Goal: Information Seeking & Learning: Learn about a topic

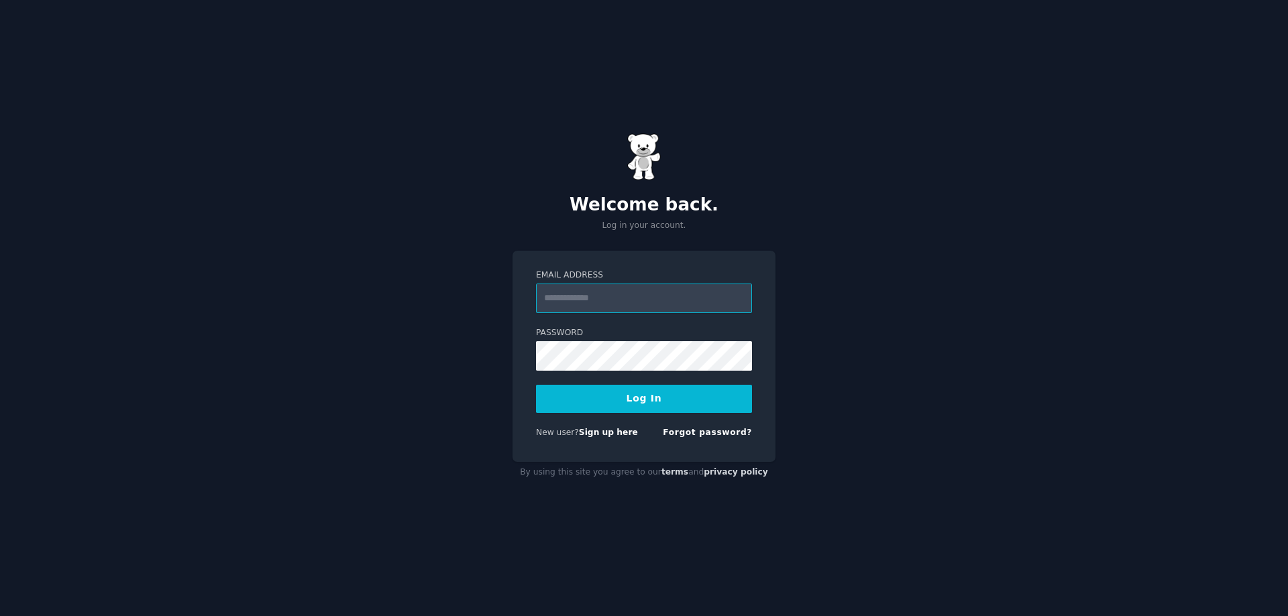
click at [680, 296] on input "Email Address" at bounding box center [644, 299] width 216 height 30
type input "**********"
click at [644, 388] on button "Log In" at bounding box center [644, 399] width 216 height 28
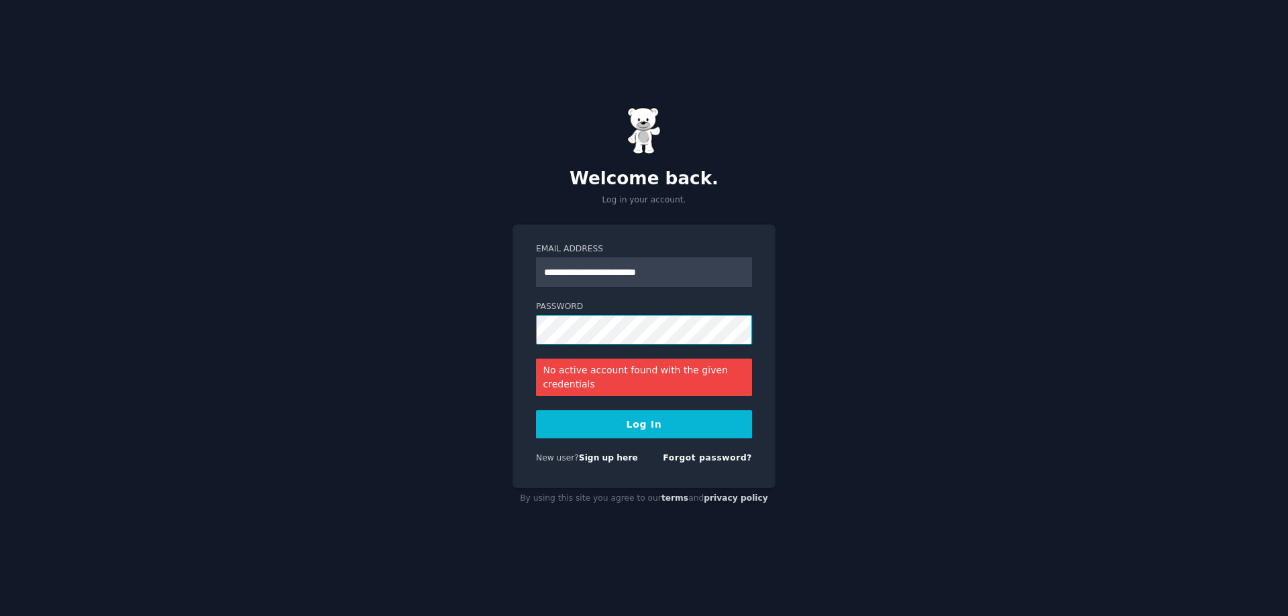
click at [536, 411] on button "Log In" at bounding box center [644, 425] width 216 height 28
click at [640, 420] on button "Log In" at bounding box center [644, 425] width 216 height 28
click at [536, 411] on button "Log In" at bounding box center [644, 425] width 216 height 28
click at [655, 429] on button "Log In" at bounding box center [644, 425] width 216 height 28
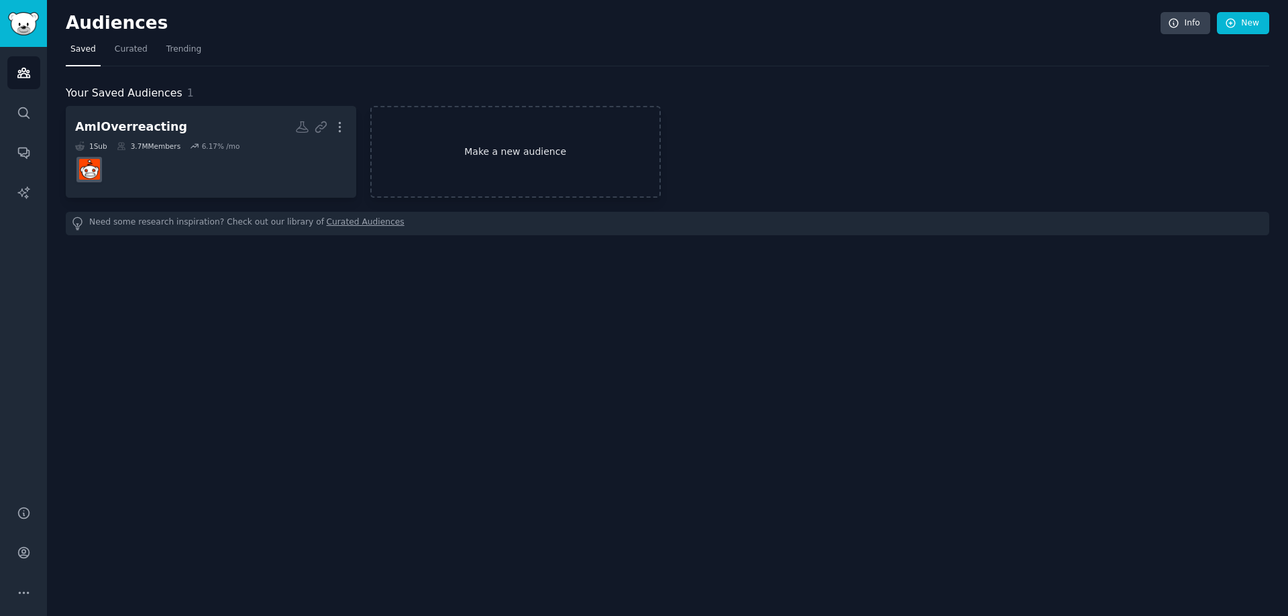
click at [500, 155] on link "Make a new audience" at bounding box center [515, 152] width 290 height 92
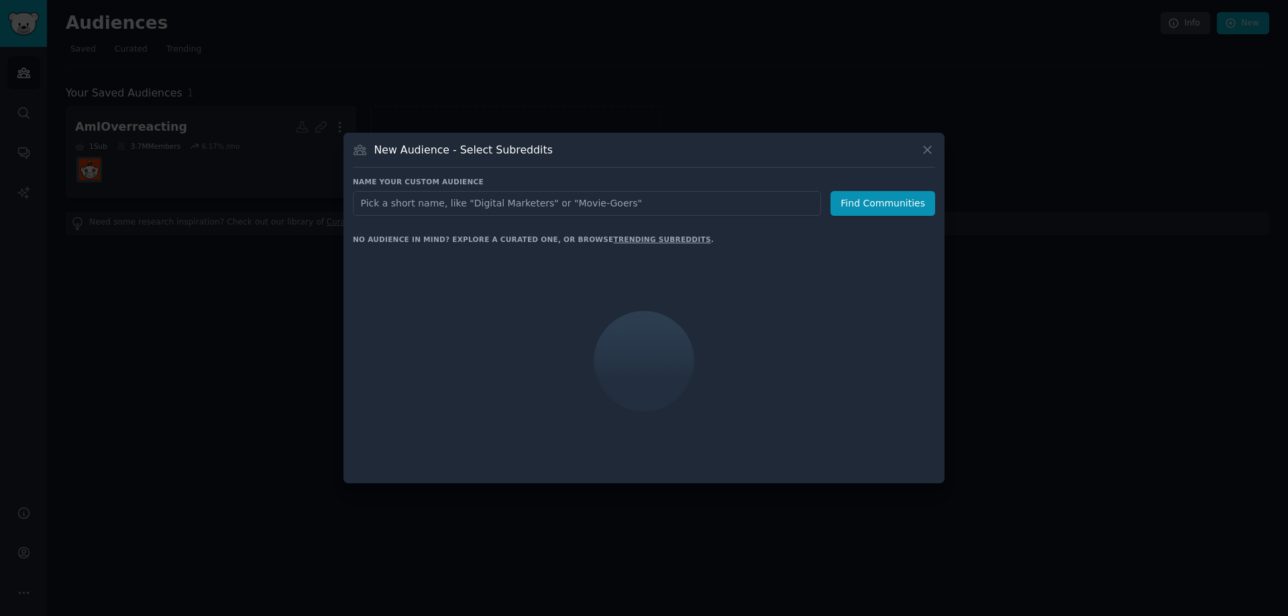
click at [495, 206] on input "text" at bounding box center [587, 203] width 468 height 25
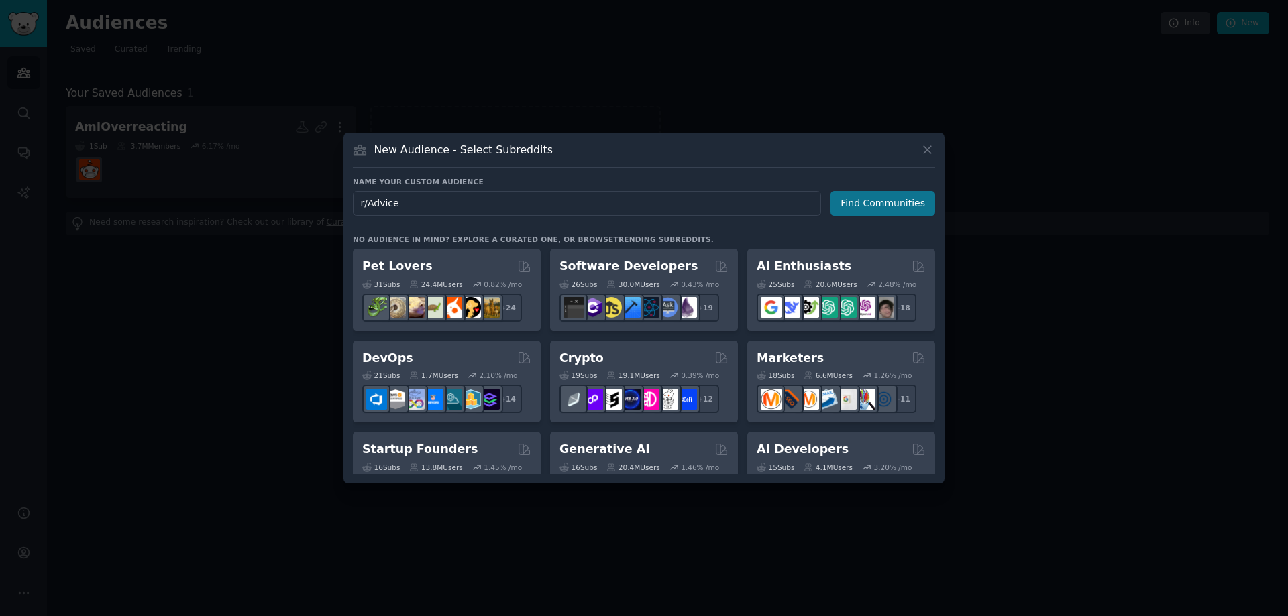
type input "r/Advice"
click at [897, 205] on button "Find Communities" at bounding box center [882, 203] width 105 height 25
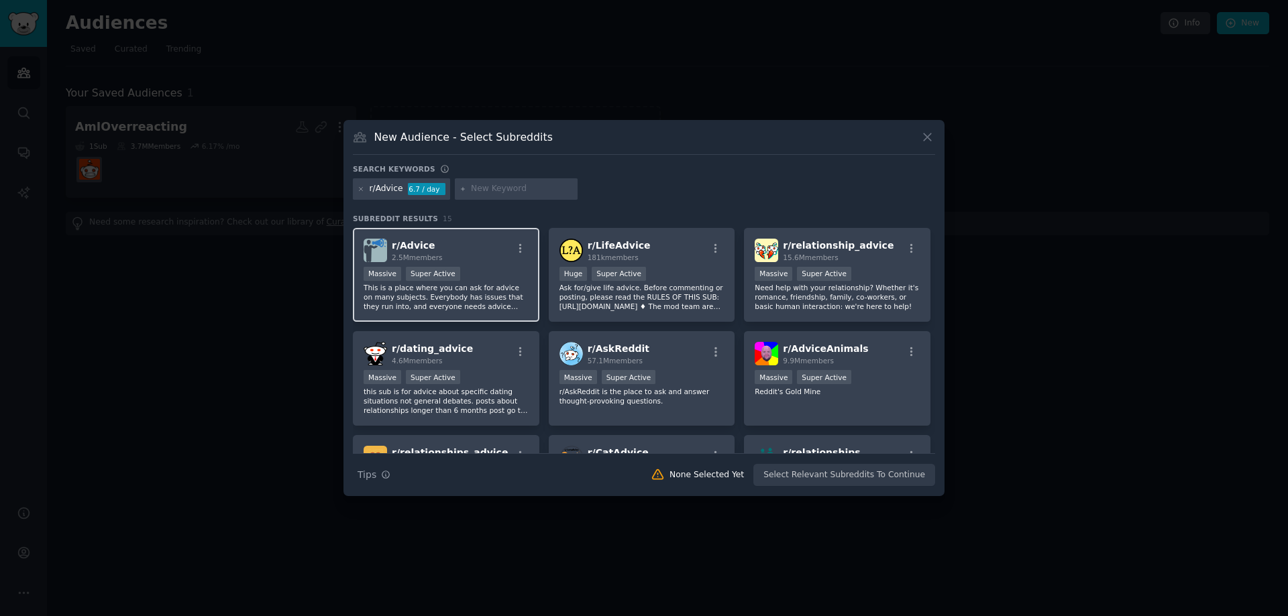
click at [453, 247] on div "r/ Advice 2.5M members" at bounding box center [446, 250] width 165 height 23
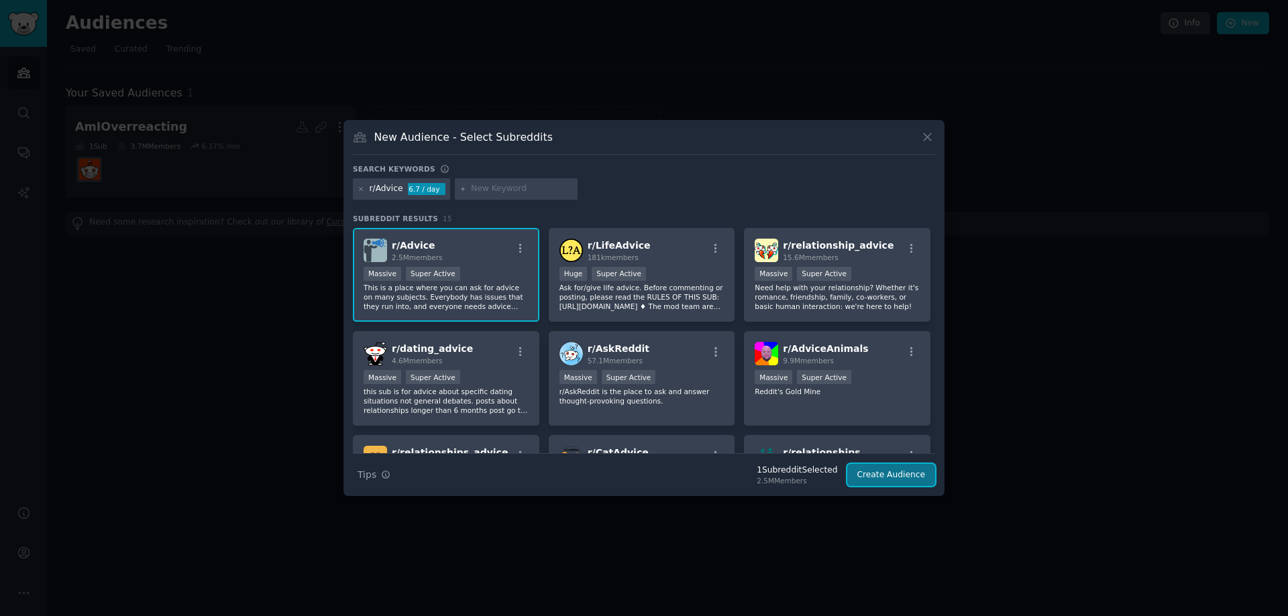
click at [898, 481] on button "Create Audience" at bounding box center [891, 475] width 89 height 23
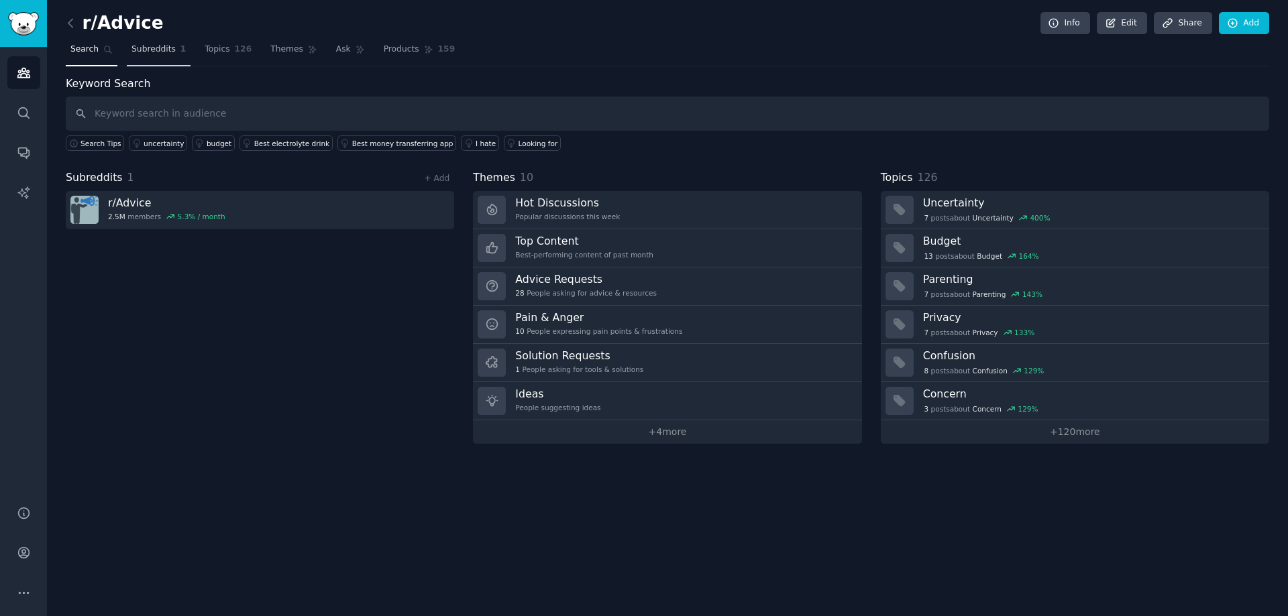
click at [159, 52] on span "Subreddits" at bounding box center [153, 50] width 44 height 12
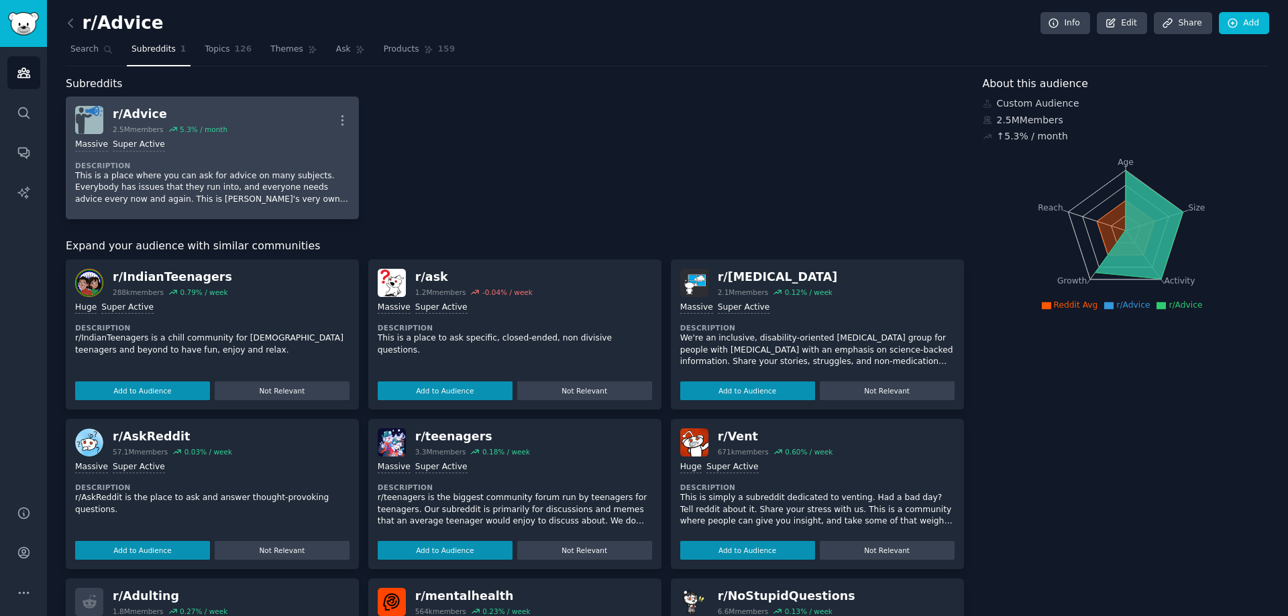
click at [168, 140] on div "Massive Super Active" at bounding box center [212, 145] width 274 height 13
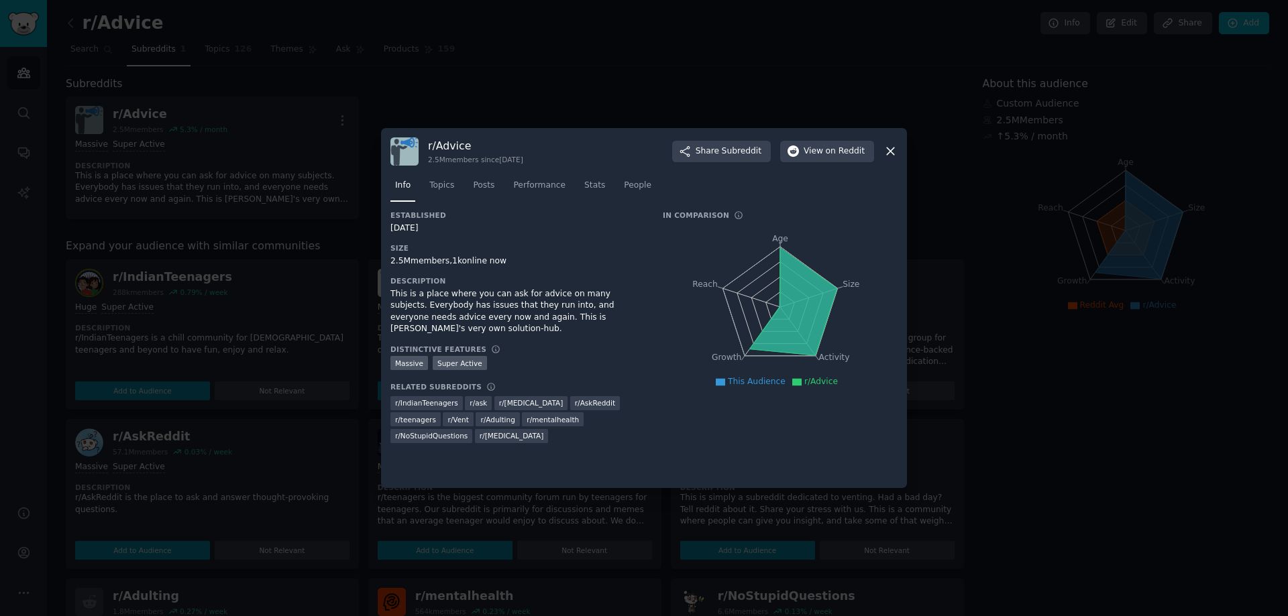
click at [885, 149] on icon at bounding box center [890, 151] width 14 height 14
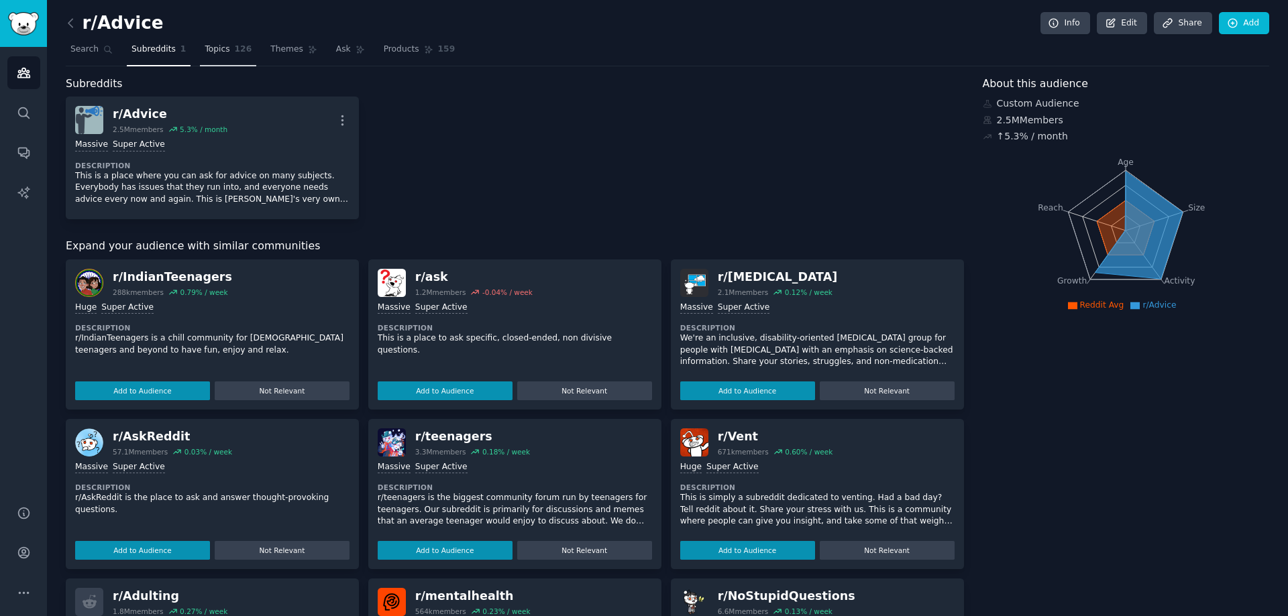
click at [209, 56] on link "Topics 126" at bounding box center [228, 53] width 56 height 28
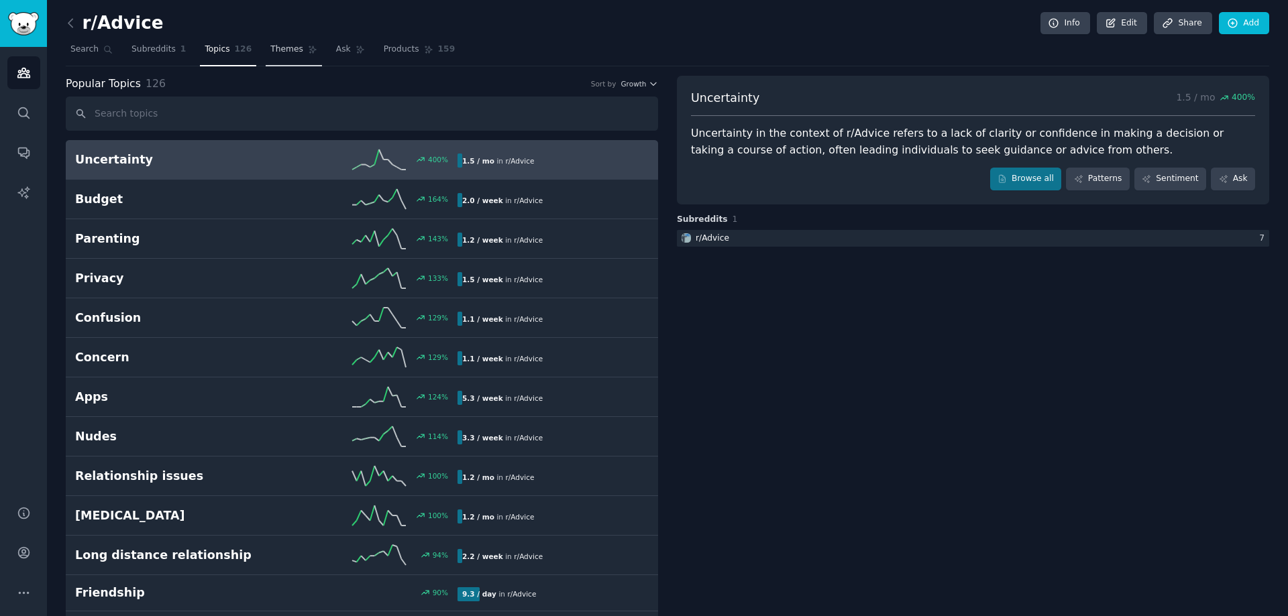
click at [279, 58] on link "Themes" at bounding box center [294, 53] width 56 height 28
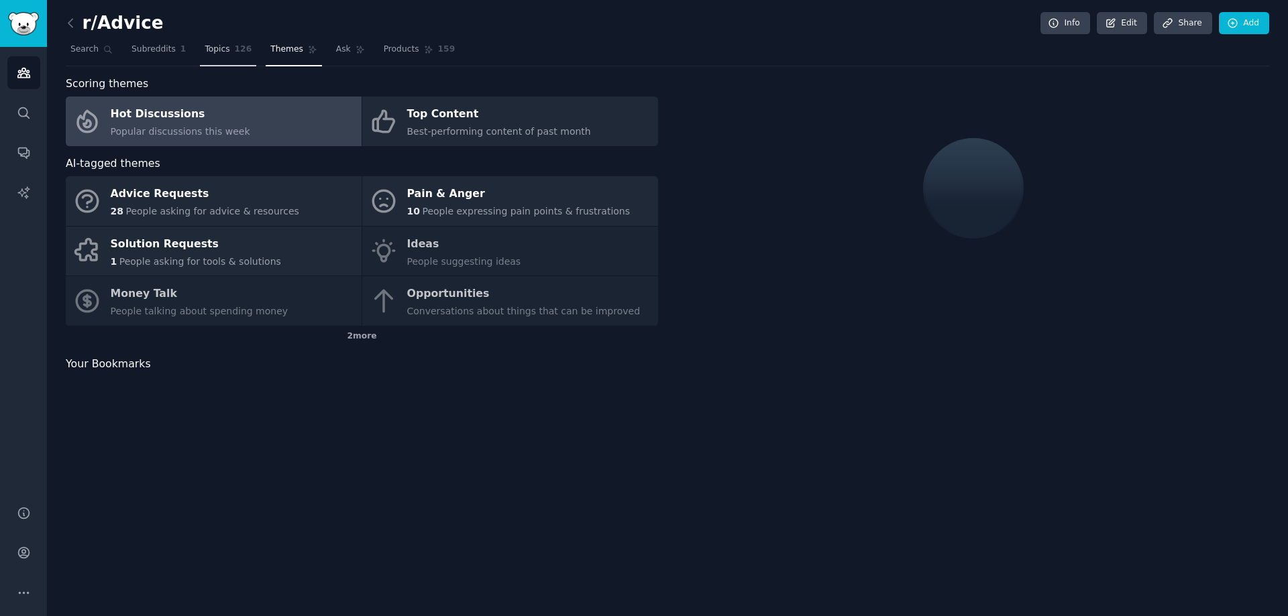
click at [221, 51] on link "Topics 126" at bounding box center [228, 53] width 56 height 28
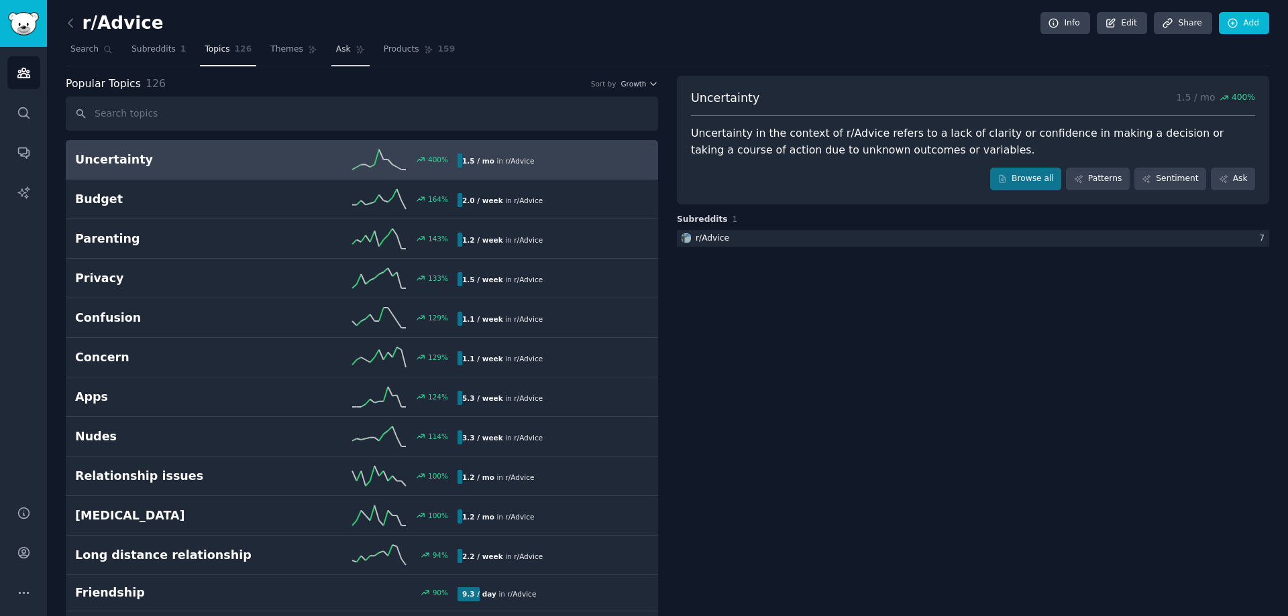
drag, startPoint x: 332, startPoint y: 49, endPoint x: 318, endPoint y: 45, distance: 14.7
click at [336, 49] on span "Ask" at bounding box center [343, 50] width 15 height 12
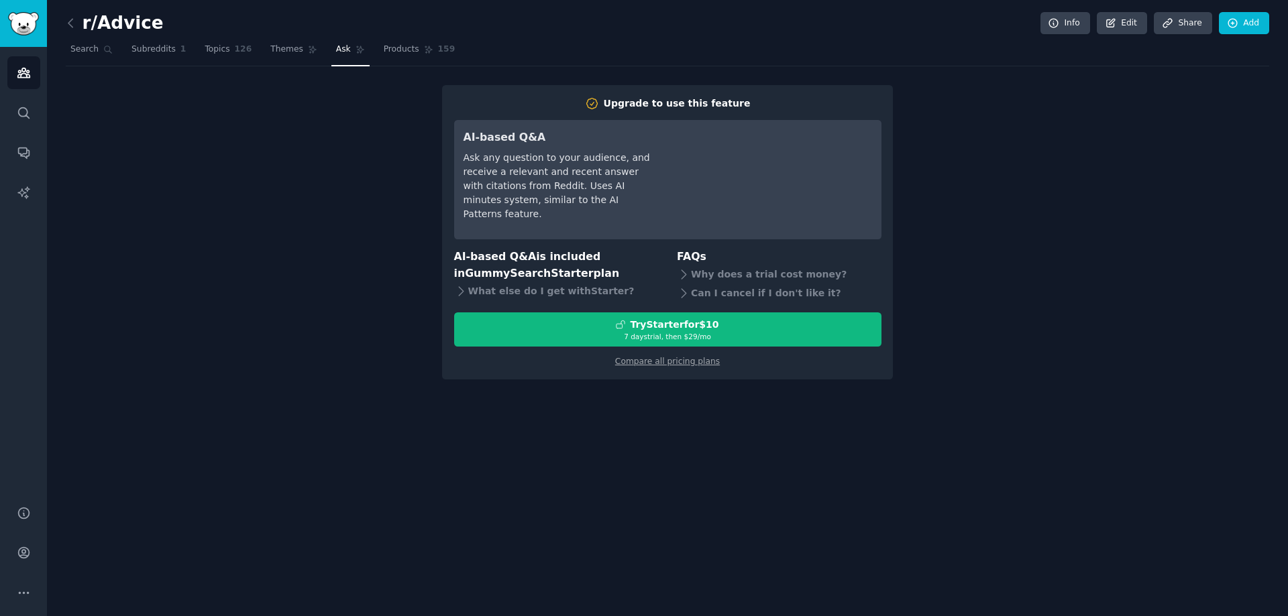
click at [305, 43] on nav "Search Subreddits 1 Topics 126 Themes Ask Products 159" at bounding box center [667, 53] width 1203 height 28
click at [308, 45] on icon at bounding box center [312, 49] width 9 height 9
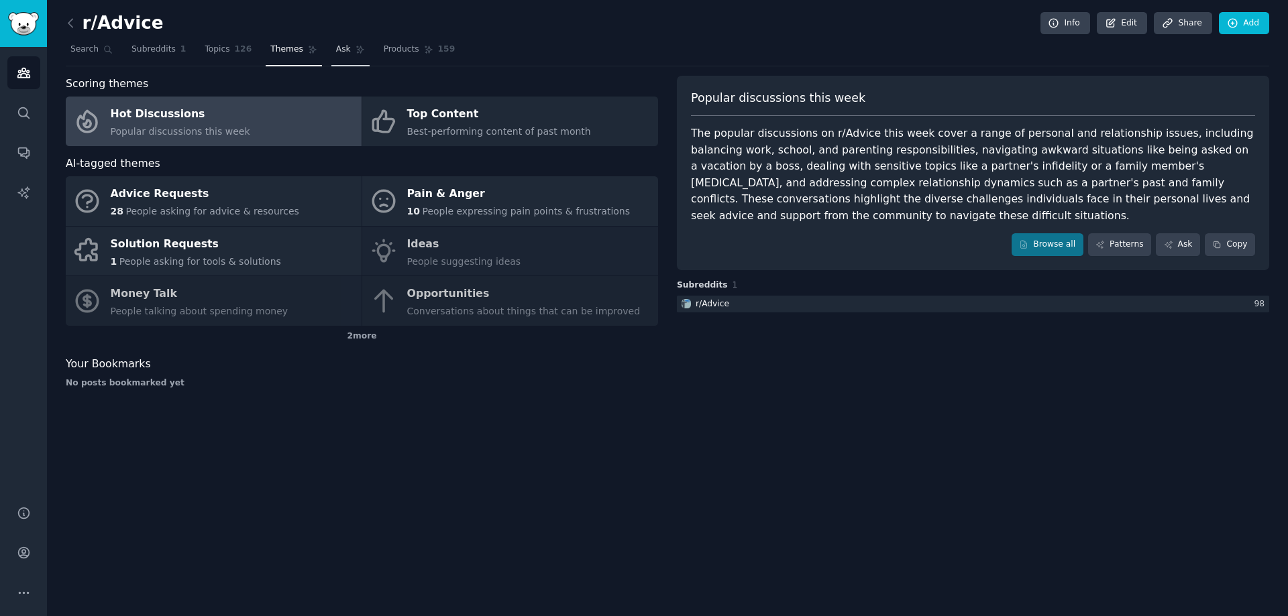
click at [356, 46] on icon at bounding box center [359, 49] width 7 height 7
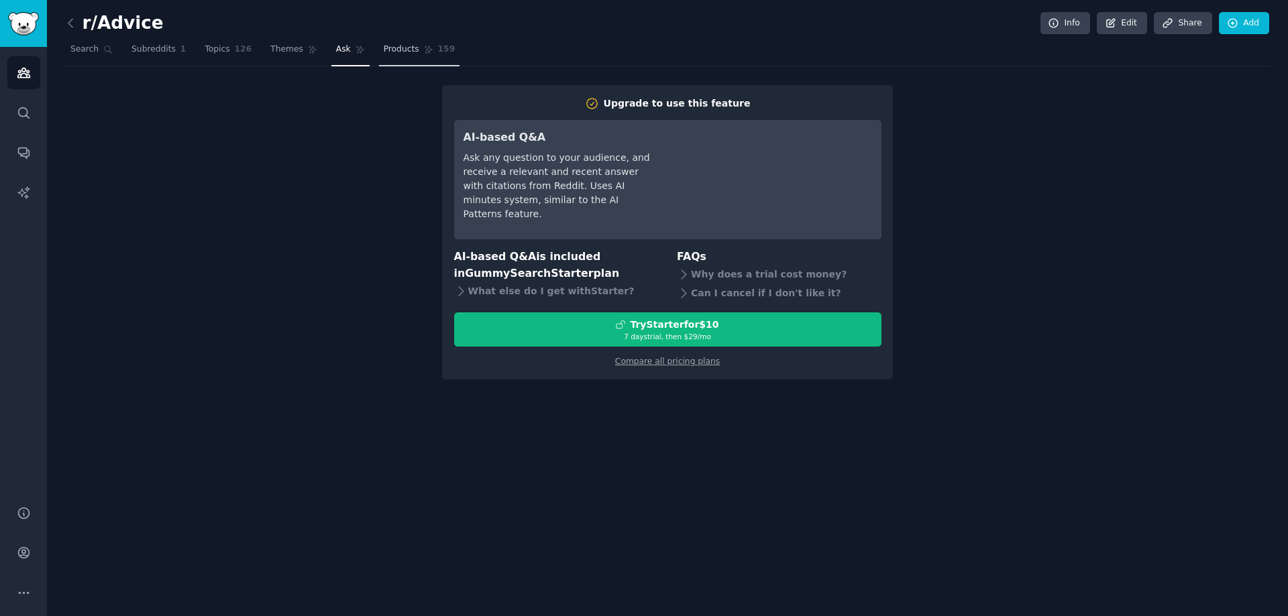
click at [386, 55] on span "Products" at bounding box center [402, 50] width 36 height 12
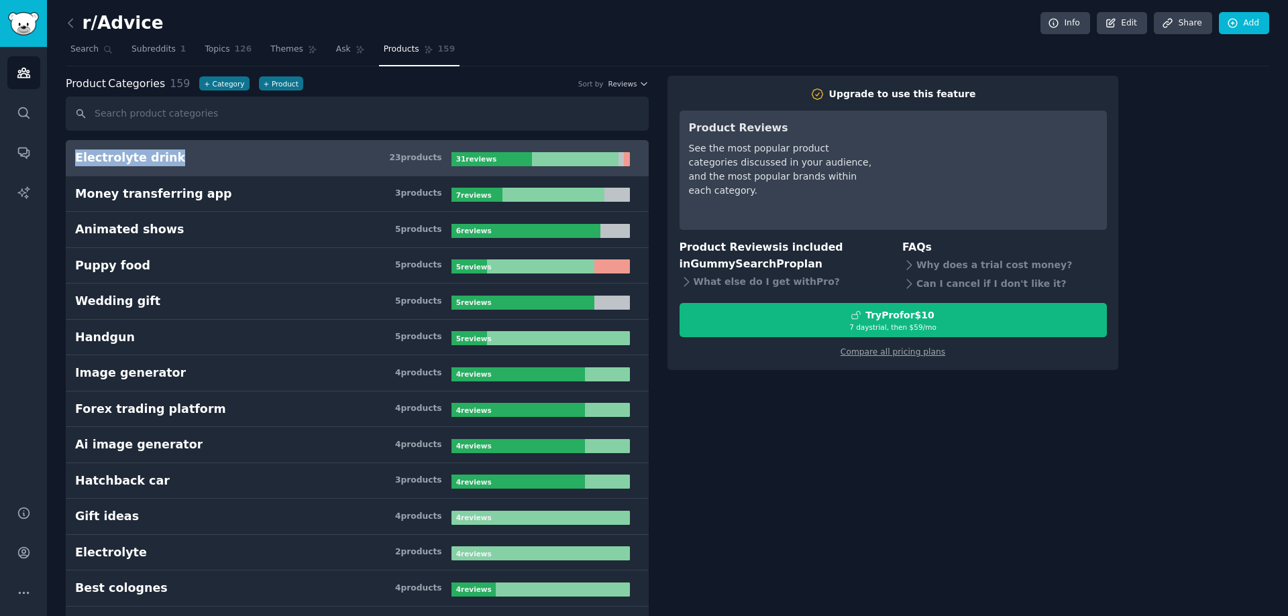
drag, startPoint x: 64, startPoint y: 142, endPoint x: 169, endPoint y: 154, distance: 106.0
click at [180, 44] on span "1" at bounding box center [183, 50] width 6 height 12
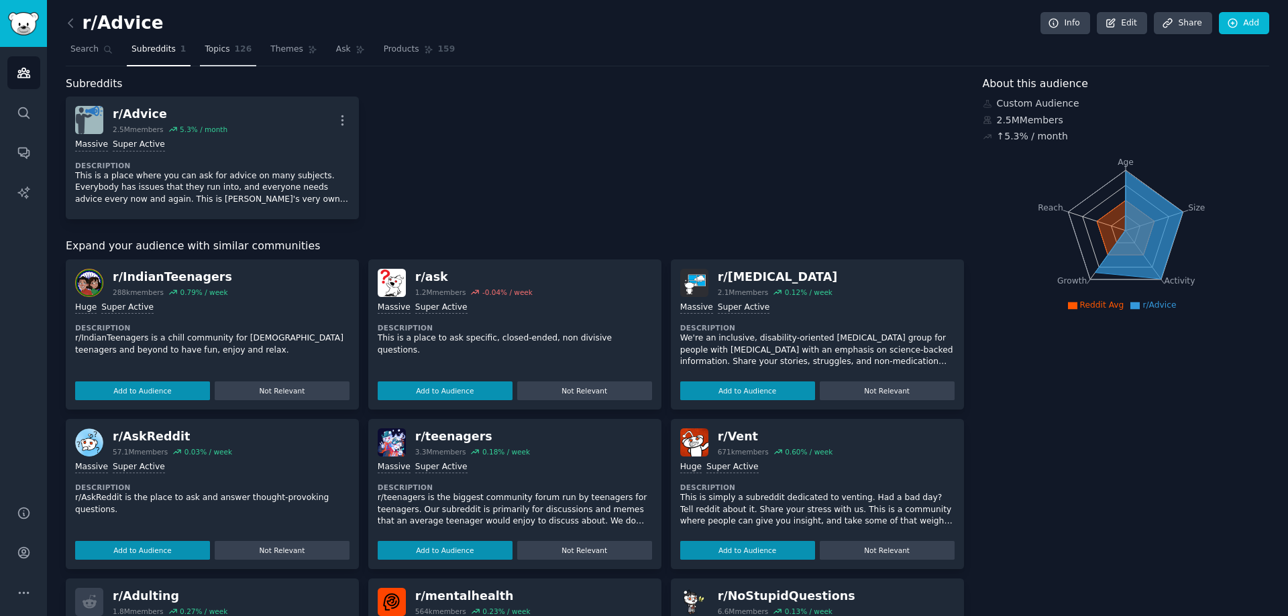
click at [213, 48] on span "Topics" at bounding box center [217, 50] width 25 height 12
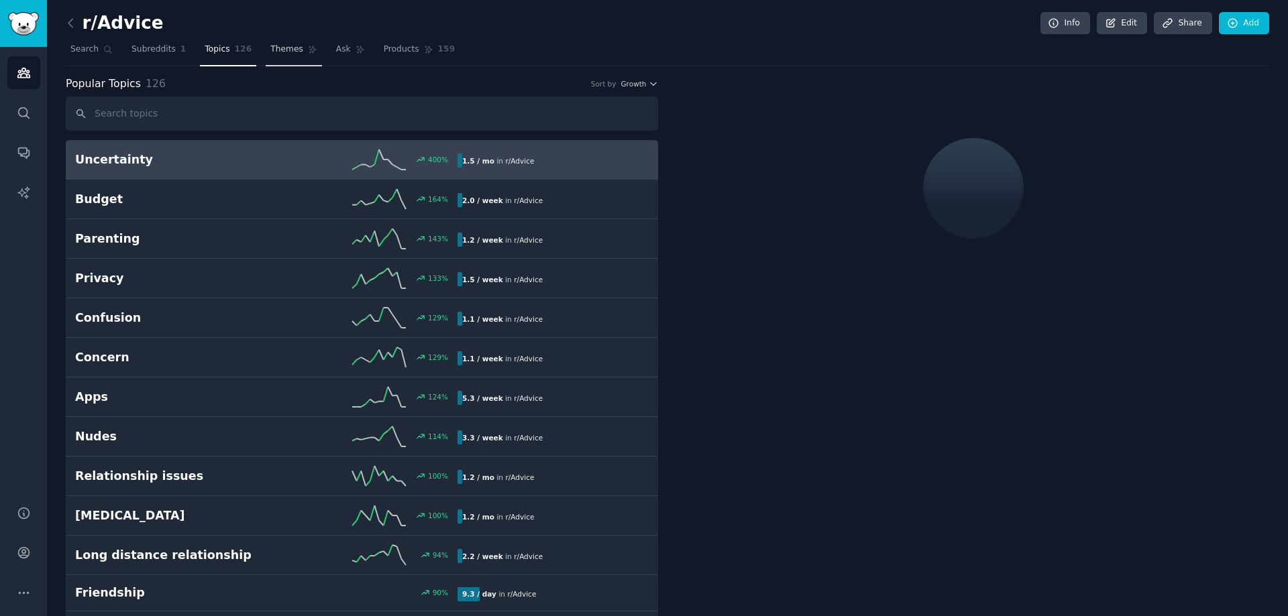
click at [270, 44] on span "Themes" at bounding box center [286, 50] width 33 height 12
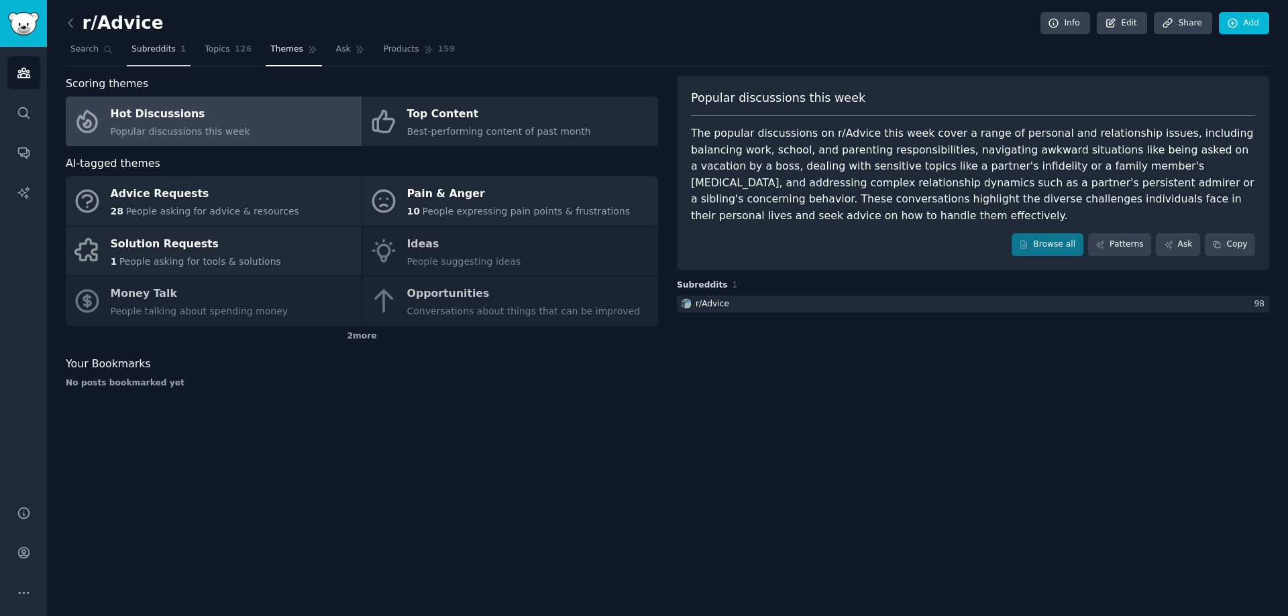
click at [164, 52] on span "Subreddits" at bounding box center [153, 50] width 44 height 12
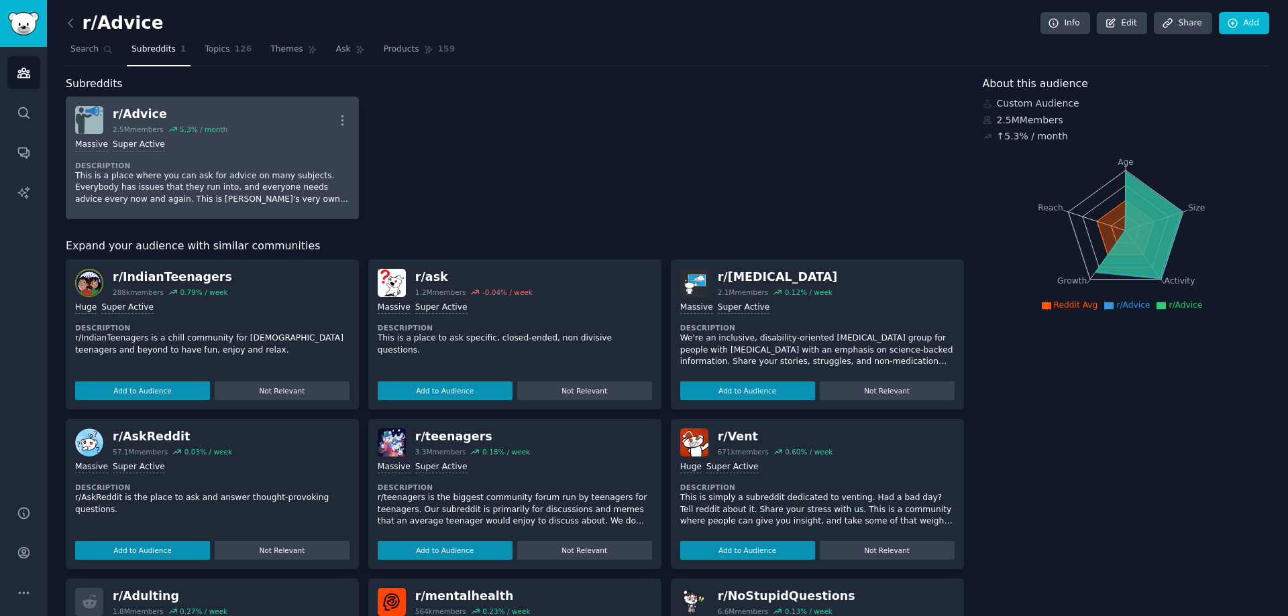
click at [122, 109] on div "r/ Advice" at bounding box center [170, 114] width 115 height 17
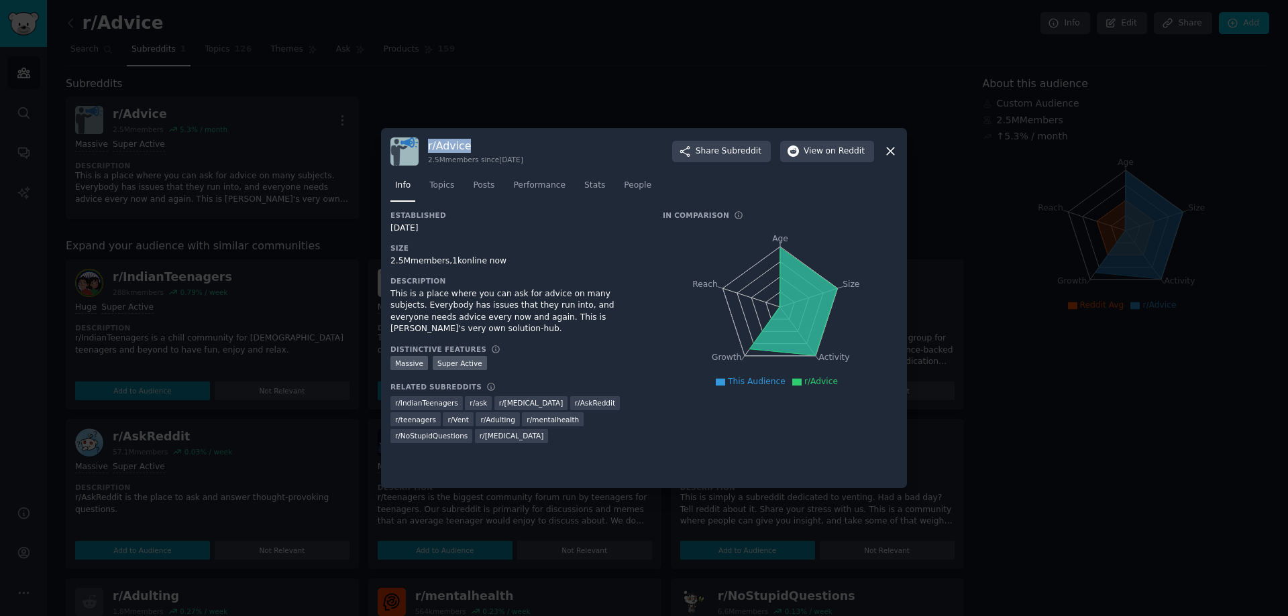
drag, startPoint x: 480, startPoint y: 141, endPoint x: 427, endPoint y: 144, distance: 53.7
click at [427, 144] on div "r/ Advice 2.5M members since [DATE] Share Subreddit View on Reddit" at bounding box center [643, 152] width 507 height 28
copy h3 "r/ Advice"
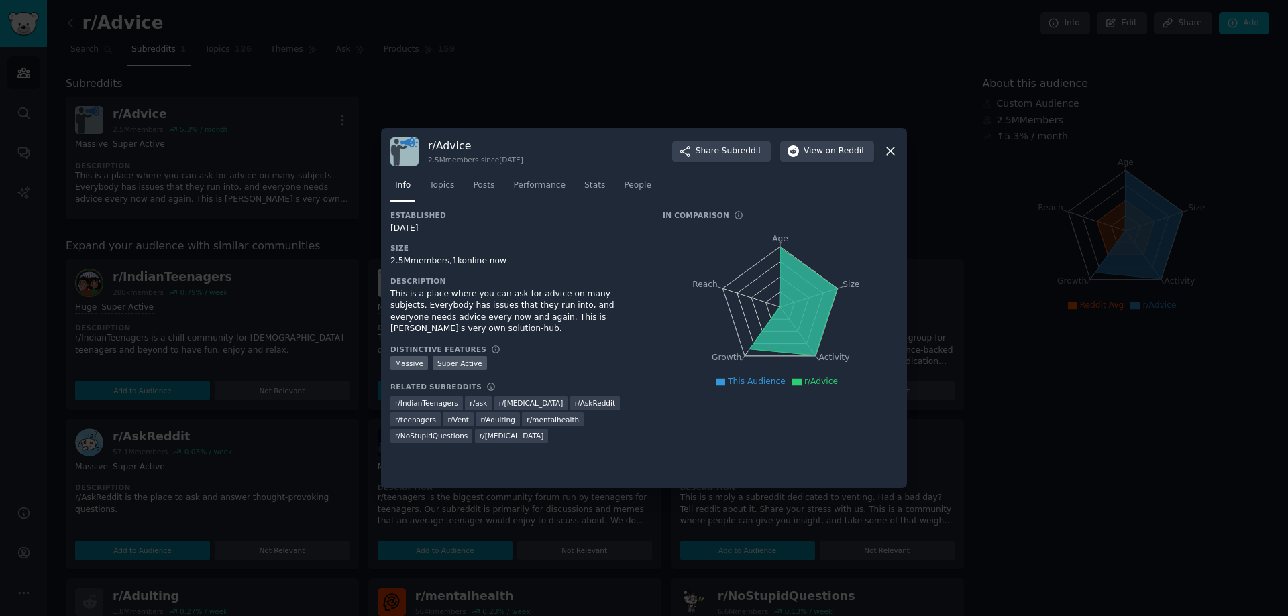
click at [899, 146] on div "r/ Advice 2.5M members since [DATE] Share Subreddit View on Reddit Info Topics …" at bounding box center [644, 308] width 526 height 361
click at [890, 150] on icon at bounding box center [890, 151] width 14 height 14
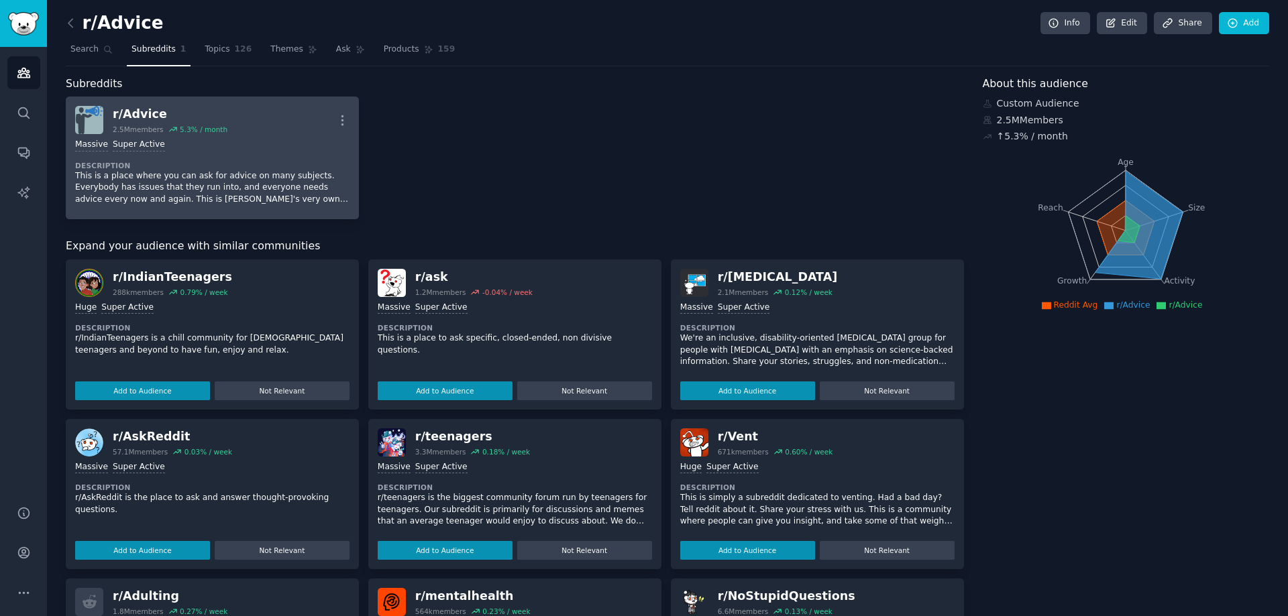
click at [166, 139] on div "Massive Super Active" at bounding box center [212, 145] width 274 height 13
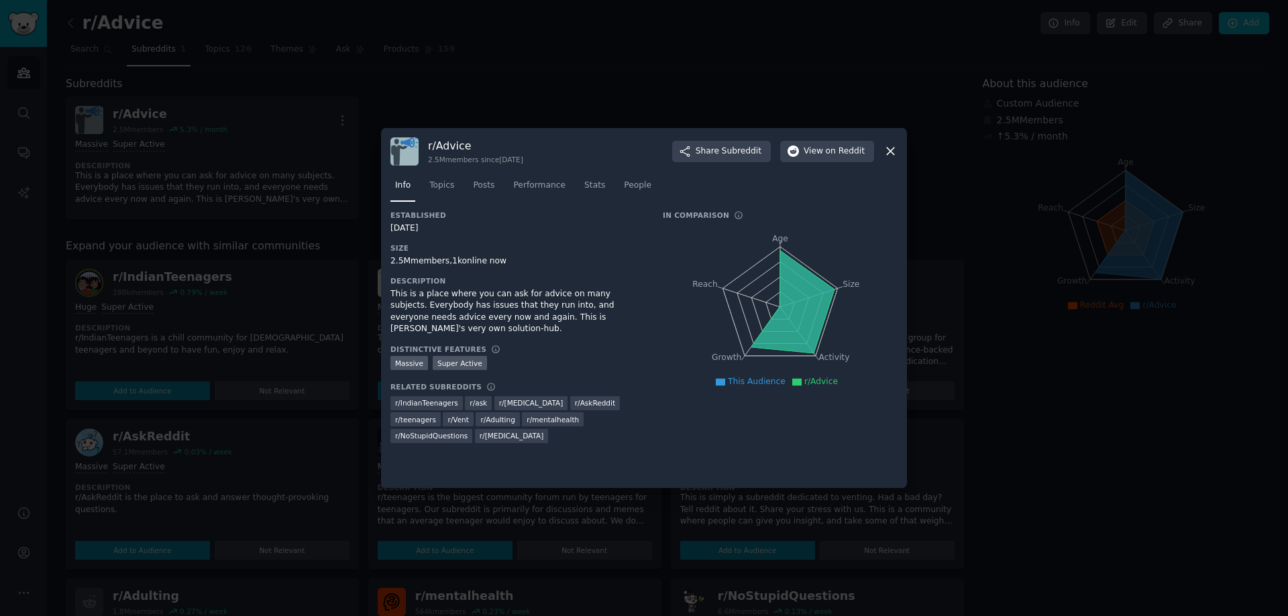
click at [890, 147] on icon at bounding box center [890, 151] width 14 height 14
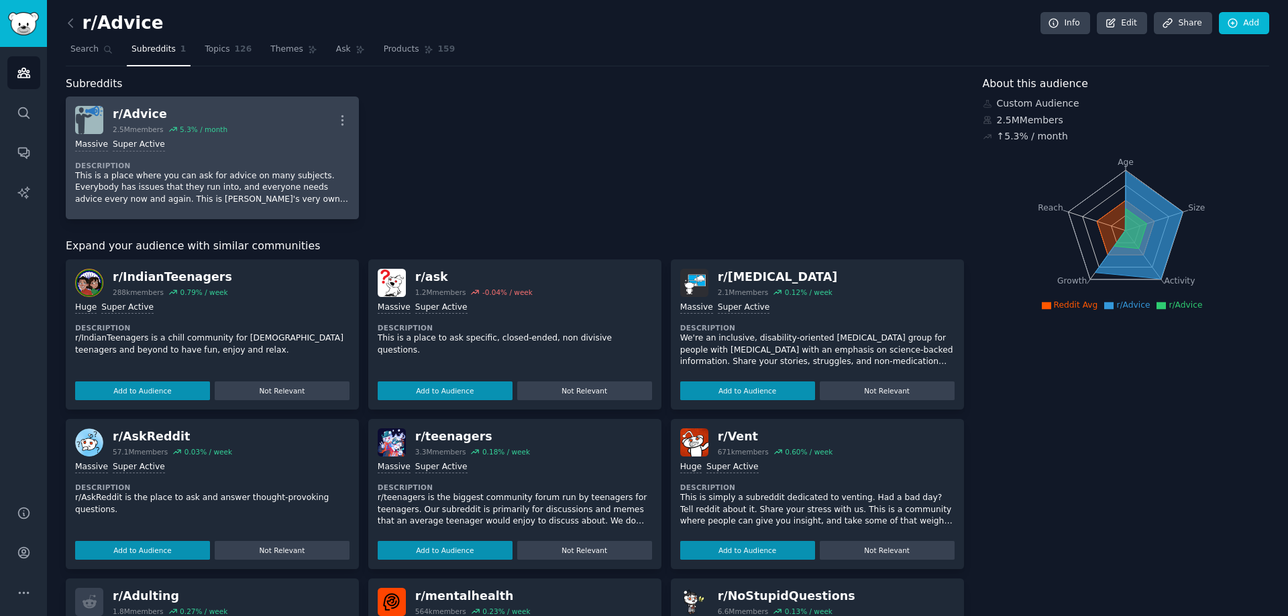
click at [131, 110] on div "r/ Advice" at bounding box center [170, 114] width 115 height 17
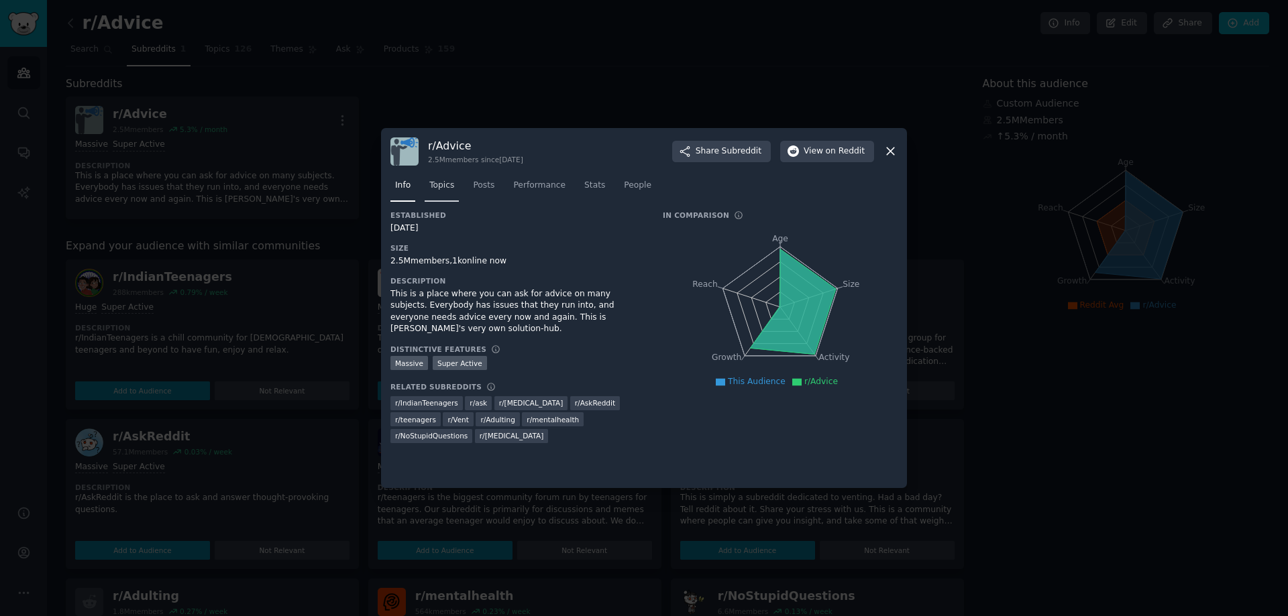
click at [445, 180] on span "Topics" at bounding box center [441, 186] width 25 height 12
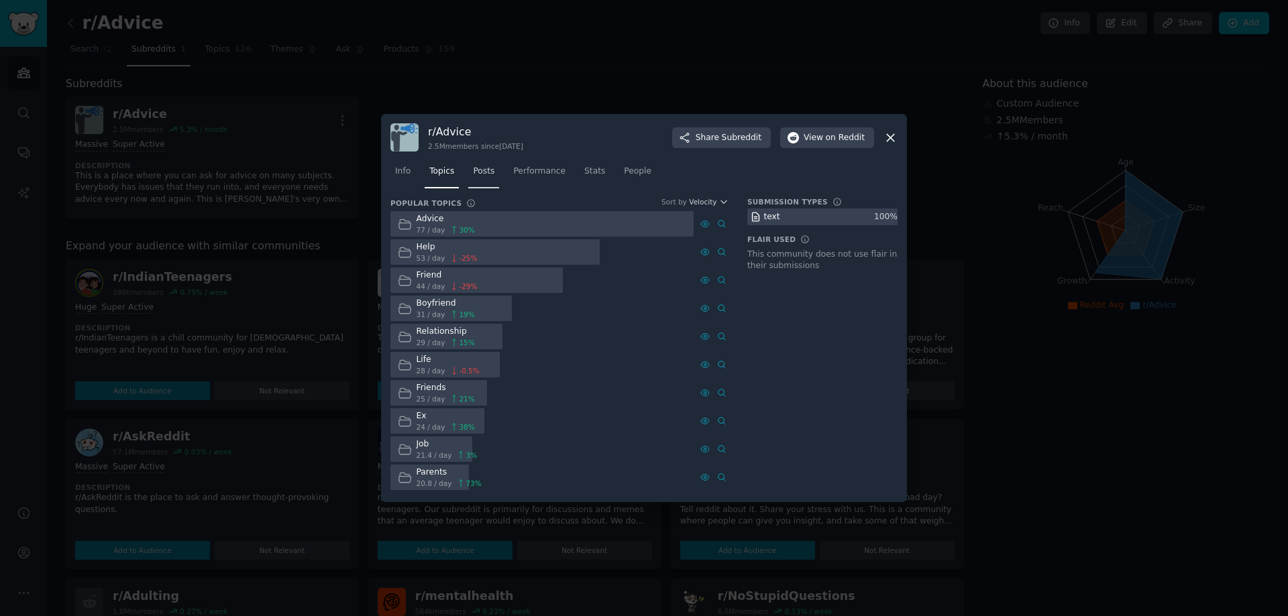
click at [480, 168] on span "Posts" at bounding box center [483, 172] width 21 height 12
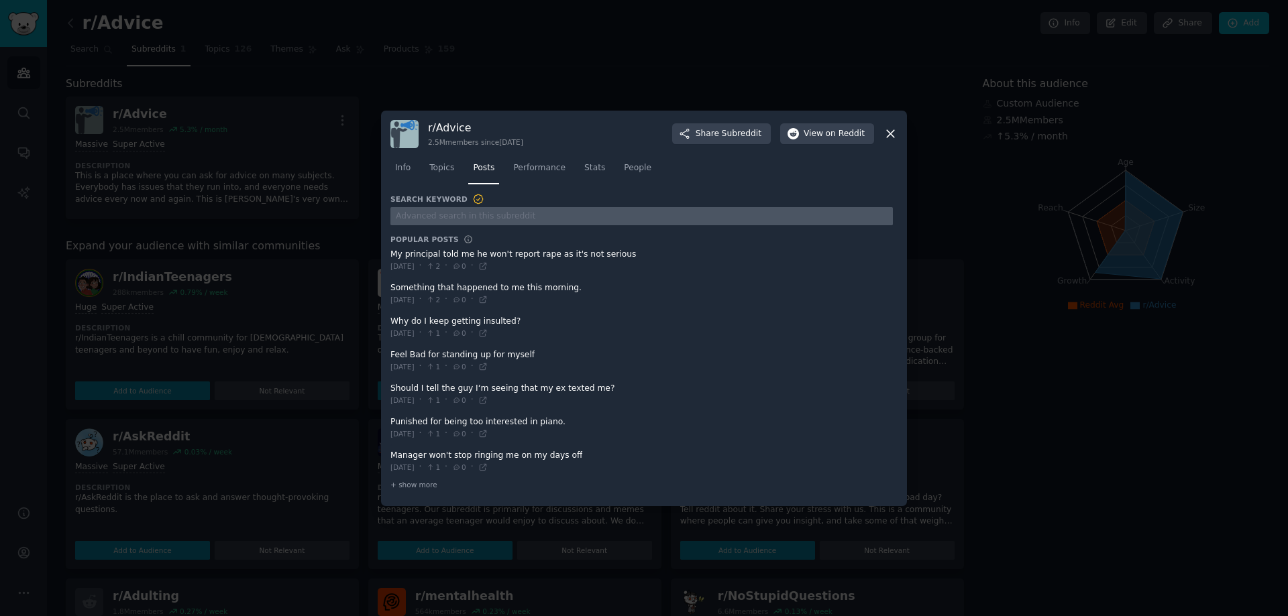
click at [415, 212] on input "text" at bounding box center [641, 216] width 502 height 18
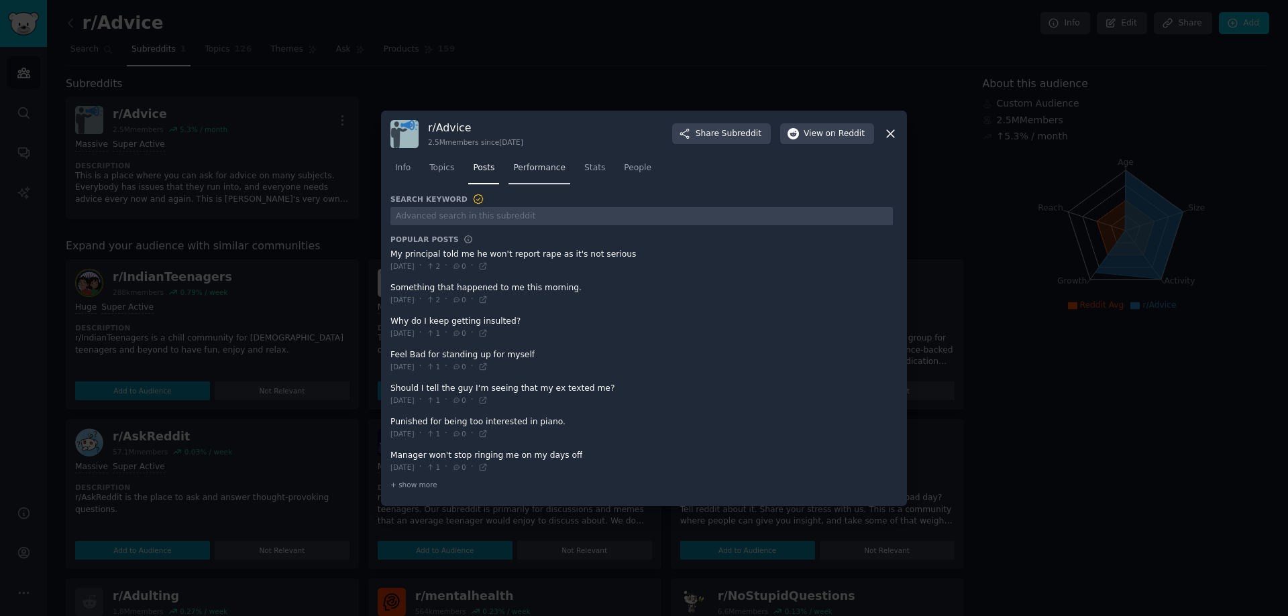
click at [528, 175] on link "Performance" at bounding box center [539, 172] width 62 height 28
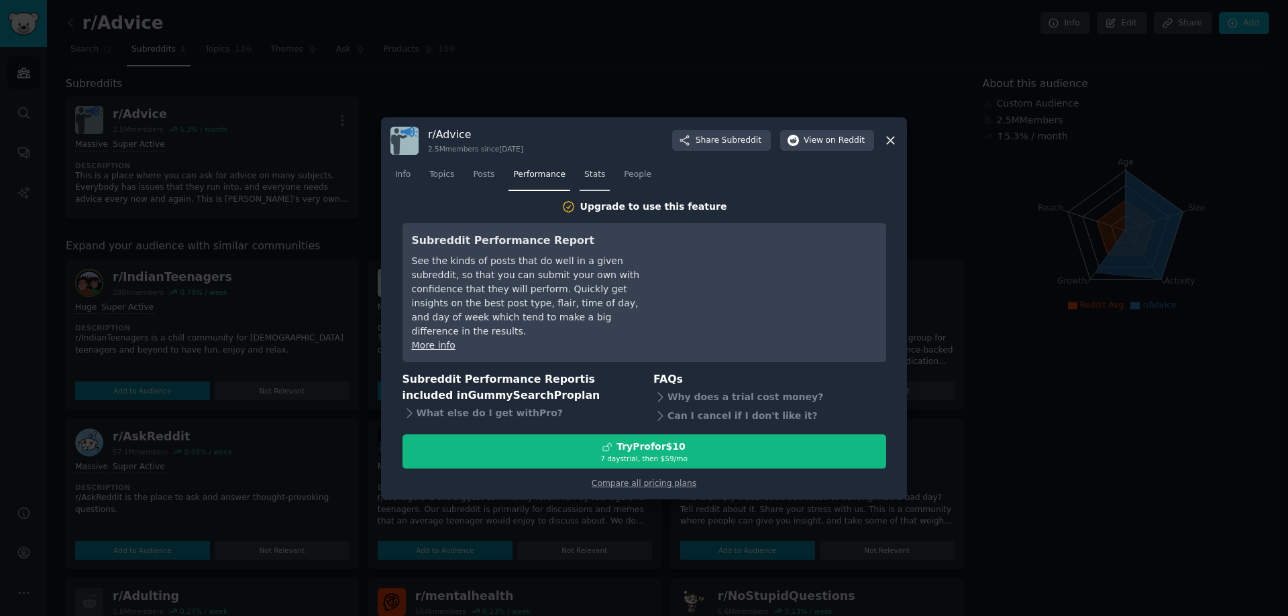
click at [587, 181] on span "Stats" at bounding box center [594, 175] width 21 height 12
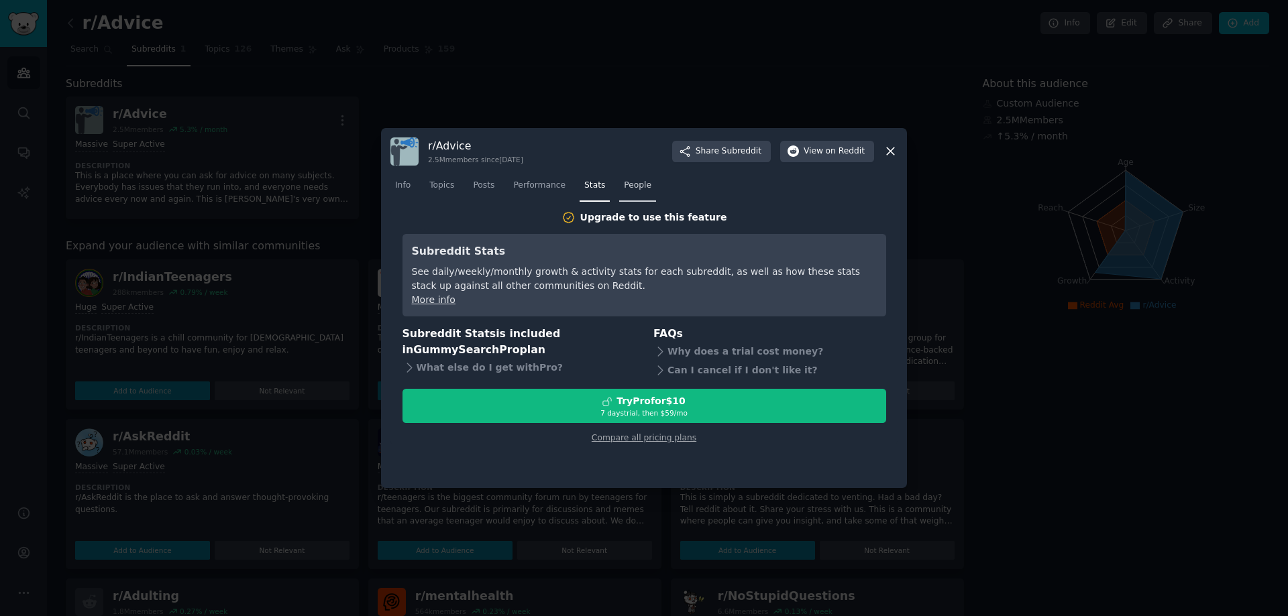
click at [624, 184] on span "People" at bounding box center [638, 186] width 28 height 12
click at [487, 185] on span "Posts" at bounding box center [483, 186] width 21 height 12
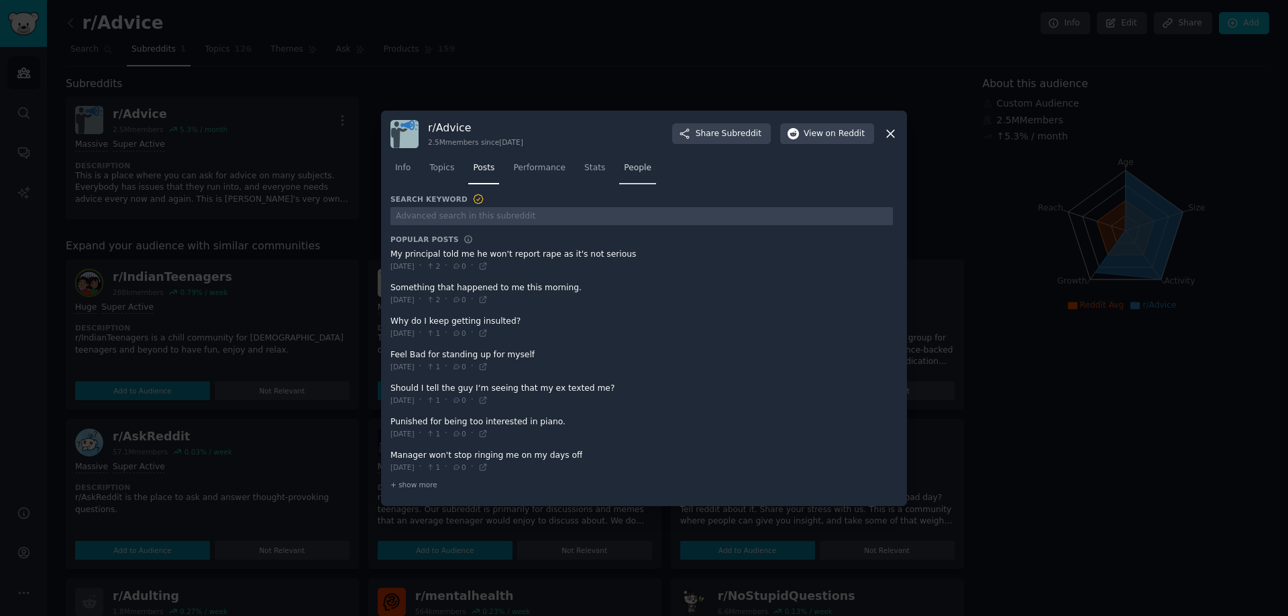
click at [622, 176] on link "People" at bounding box center [637, 172] width 37 height 28
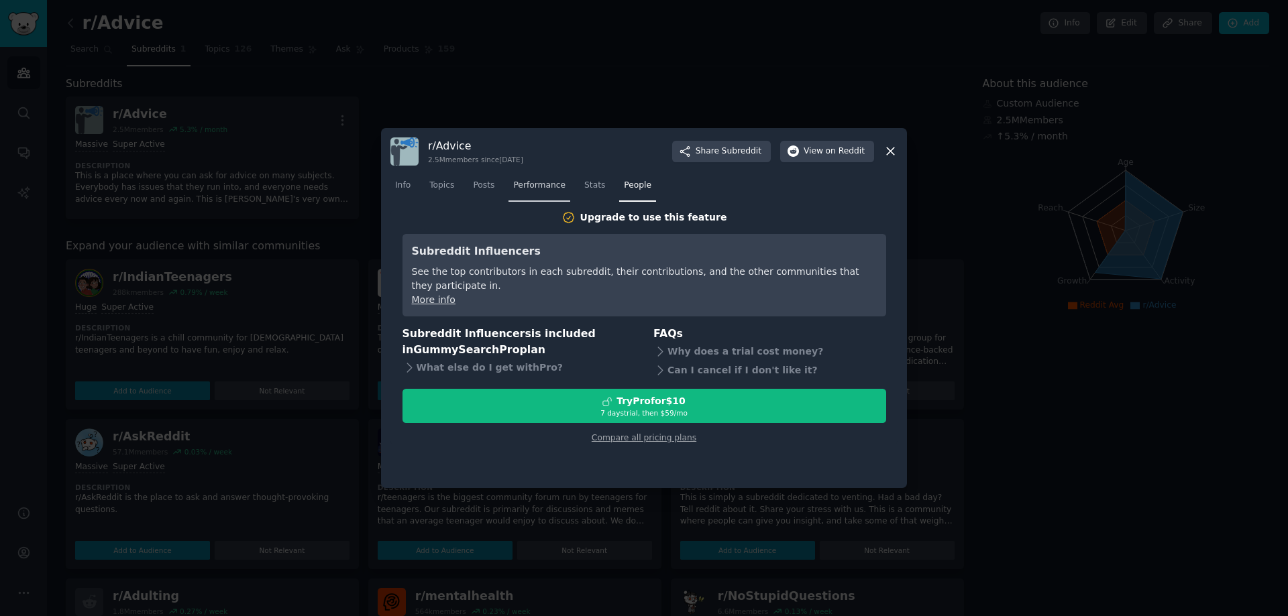
click at [525, 182] on span "Performance" at bounding box center [539, 186] width 52 height 12
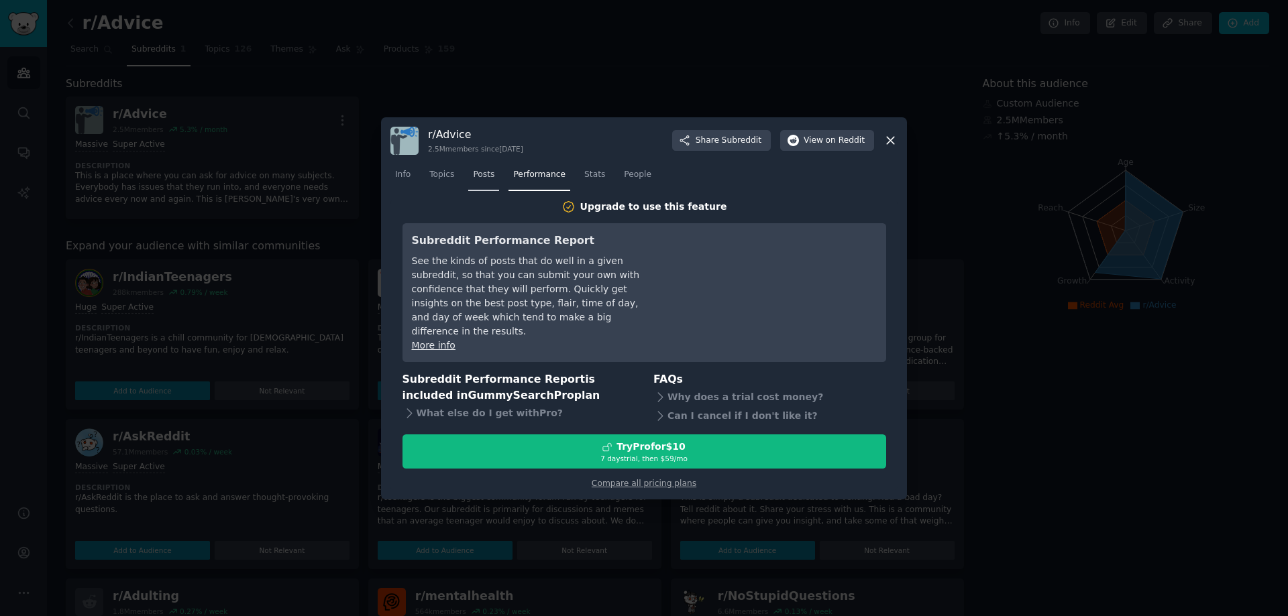
click at [473, 181] on span "Posts" at bounding box center [483, 175] width 21 height 12
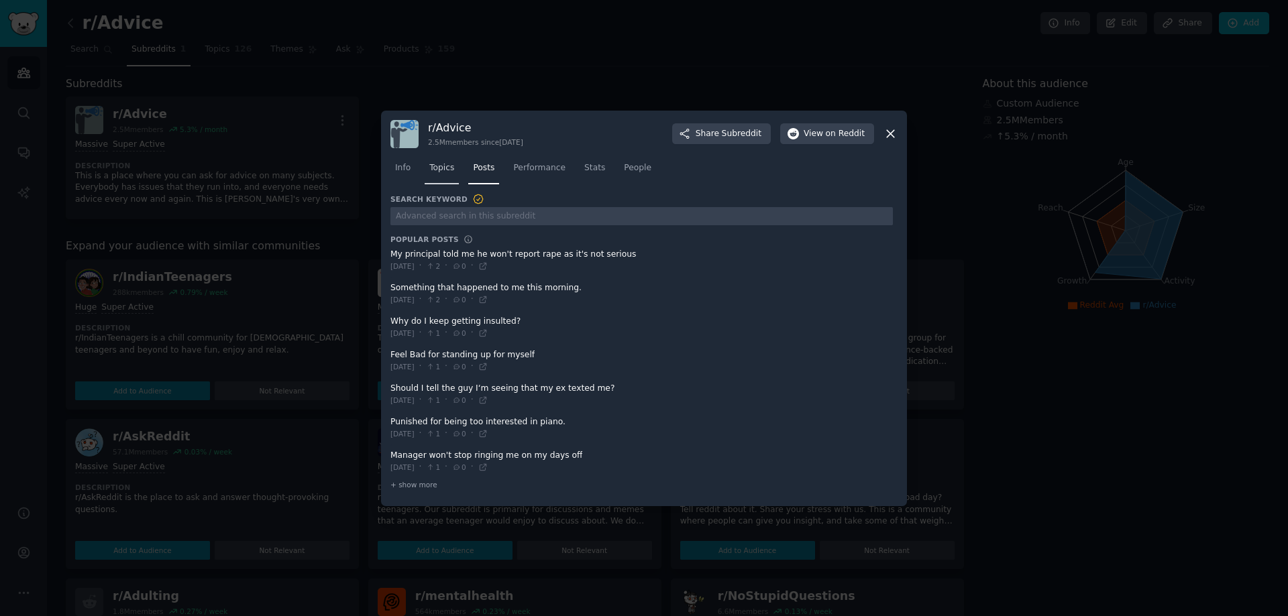
click at [436, 175] on link "Topics" at bounding box center [442, 172] width 34 height 28
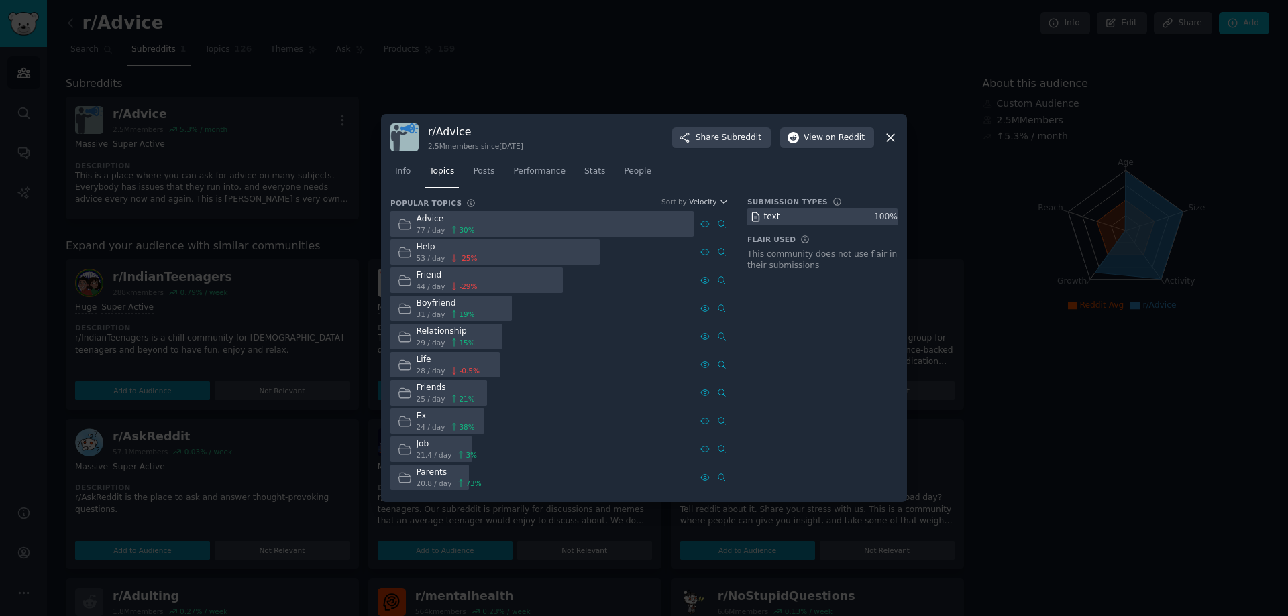
click at [769, 212] on div "text" at bounding box center [772, 217] width 16 height 12
click at [800, 313] on div "Submission Types text 100 % Flair Used This community does not use flair in the…" at bounding box center [822, 345] width 150 height 296
drag, startPoint x: 799, startPoint y: 219, endPoint x: 749, endPoint y: 211, distance: 51.0
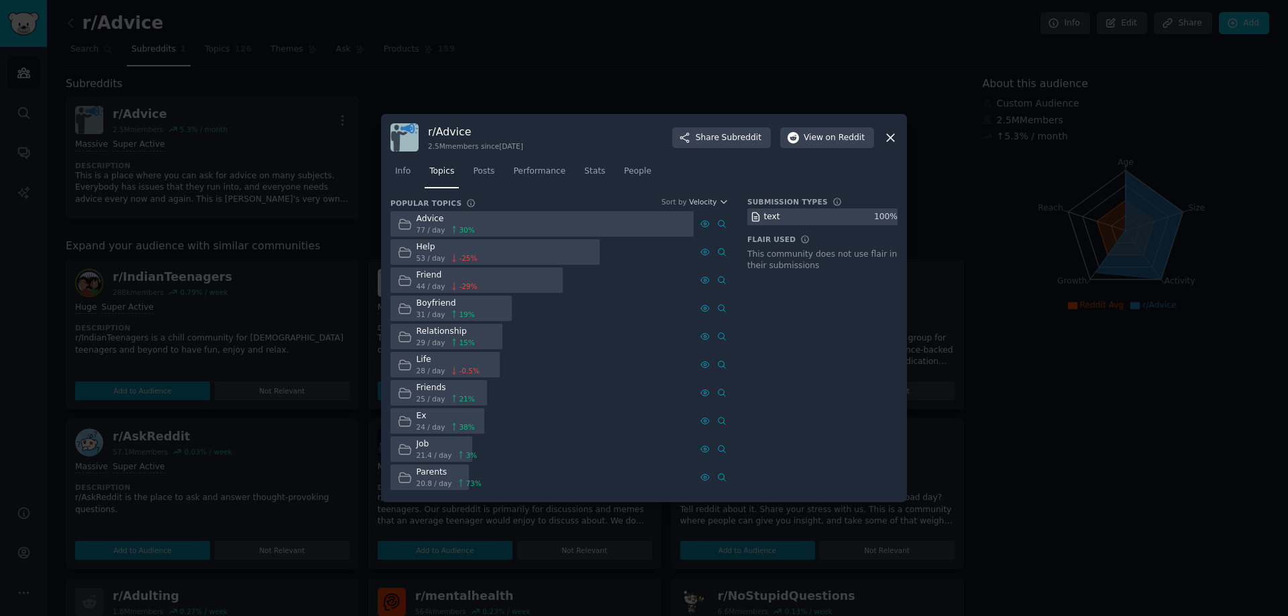
click at [749, 211] on div "text" at bounding box center [822, 217] width 150 height 17
drag, startPoint x: 471, startPoint y: 133, endPoint x: 419, endPoint y: 128, distance: 51.9
click at [419, 128] on div "r/ Advice 2.5M members since [DATE] Share Subreddit View on Reddit" at bounding box center [643, 137] width 507 height 28
copy div "r/ Advice"
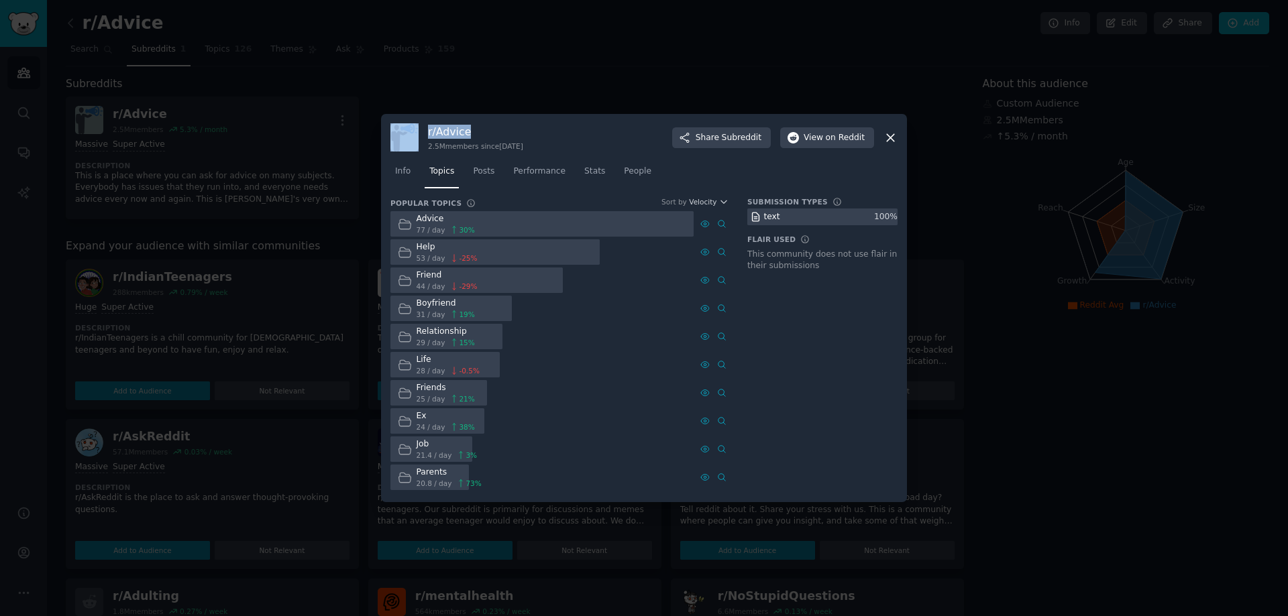
copy div "r/ Advice"
